Goal: Task Accomplishment & Management: Manage account settings

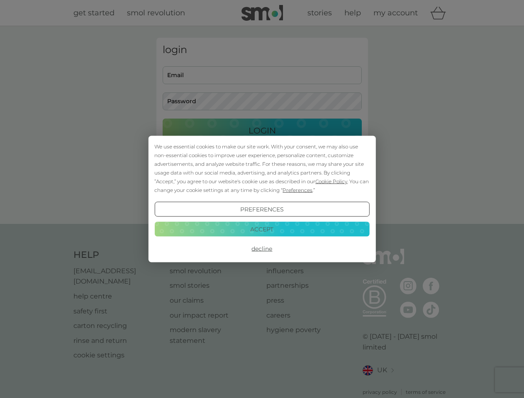
click at [331, 181] on span "Cookie Policy" at bounding box center [331, 181] width 32 height 6
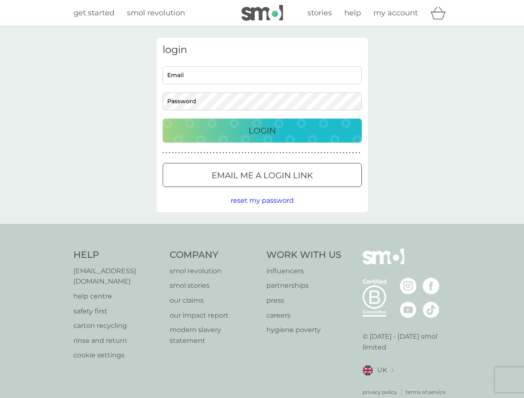
click at [296, 190] on div "login Email Password Login ● ● ● ● ● ● ● ● ● ● ● ● ● ● ● ● ● ● ● ● ● ● ● ● ● ● …" at bounding box center [261, 125] width 211 height 175
click at [262, 209] on div "login Email Password Login ● ● ● ● ● ● ● ● ● ● ● ● ● ● ● ● ● ● ● ● ● ● ● ● ● ● …" at bounding box center [261, 125] width 211 height 175
click at [262, 249] on div "Help [EMAIL_ADDRESS][DOMAIN_NAME] help centre safety first carton recycling rin…" at bounding box center [261, 322] width 377 height 147
click at [262, 229] on div "Help [EMAIL_ADDRESS][DOMAIN_NAME] help centre safety first carton recycling rin…" at bounding box center [262, 322] width 524 height 197
